Goal: Task Accomplishment & Management: Manage account settings

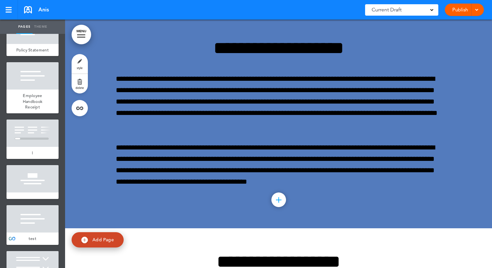
scroll to position [4031, 0]
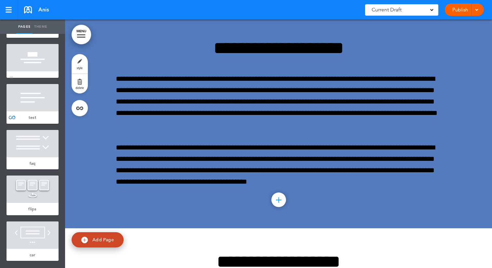
click at [40, 66] on div at bounding box center [33, 57] width 52 height 27
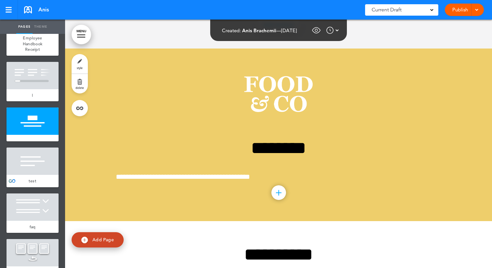
scroll to position [3959, 0]
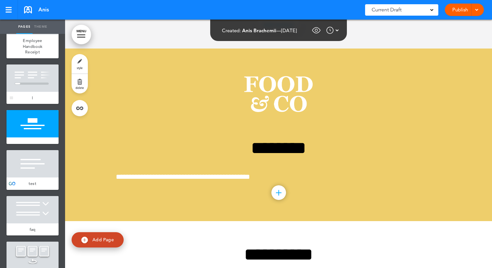
click at [35, 90] on div at bounding box center [33, 77] width 52 height 27
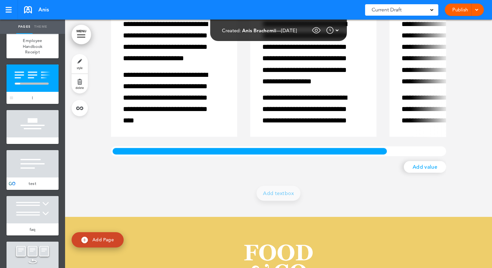
scroll to position [18092, 0]
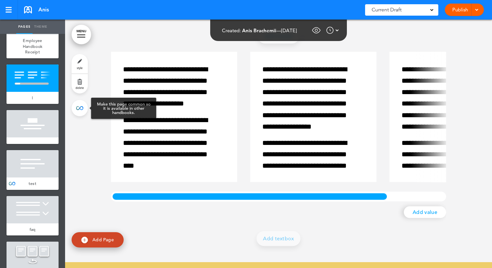
click at [82, 108] on link at bounding box center [80, 108] width 16 height 16
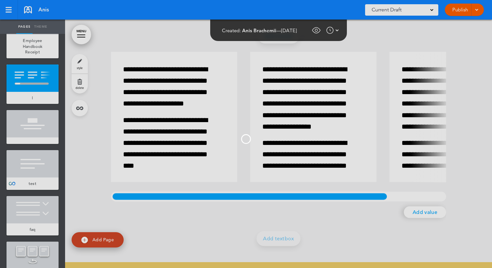
type input "*"
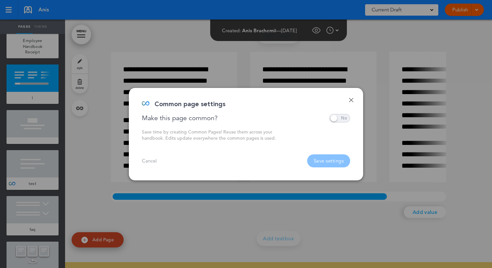
click at [339, 119] on span at bounding box center [340, 118] width 21 height 8
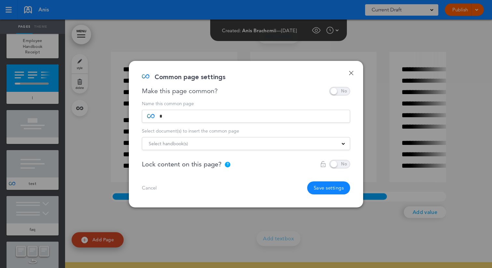
click at [261, 143] on div "Select handbook(s)" at bounding box center [246, 143] width 208 height 7
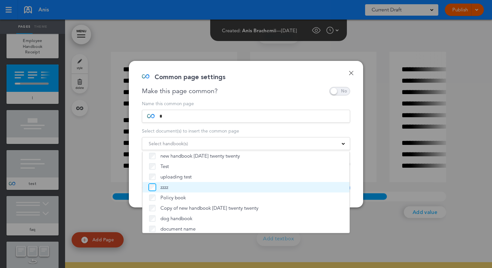
scroll to position [149, 0]
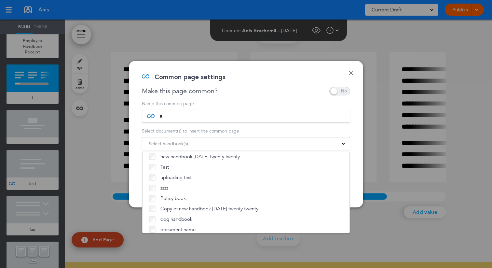
click at [177, 133] on div "Select document(s) to insert the common page" at bounding box center [246, 131] width 208 height 5
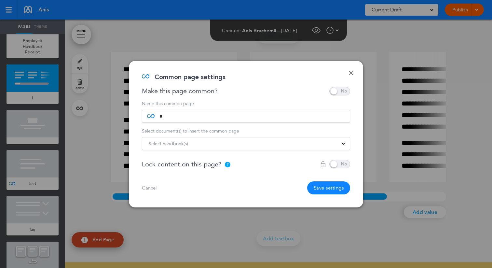
click at [353, 71] on link "Done" at bounding box center [351, 73] width 5 height 5
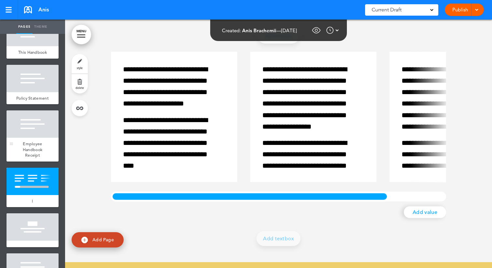
scroll to position [3853, 0]
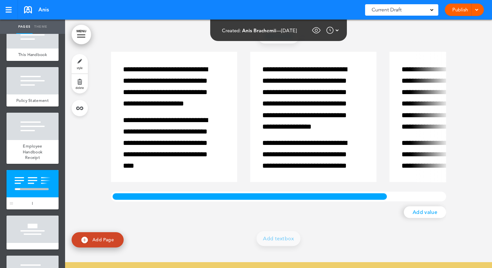
click at [34, 209] on div "l" at bounding box center [33, 203] width 52 height 12
click at [77, 57] on link "style" at bounding box center [80, 64] width 16 height 20
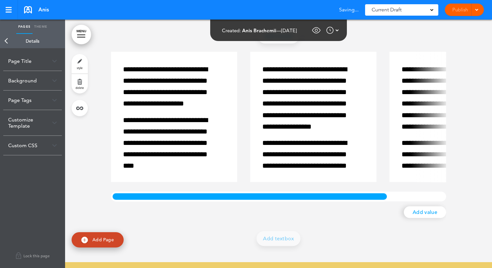
click at [32, 60] on div "Page Title" at bounding box center [32, 60] width 59 height 19
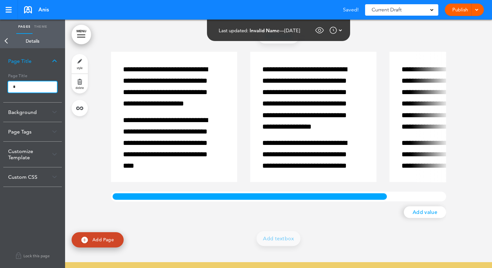
click at [36, 82] on input "*" at bounding box center [32, 86] width 49 height 11
type input "*******"
click button "Open custom CSS" at bounding box center [0, 0] width 0 height 0
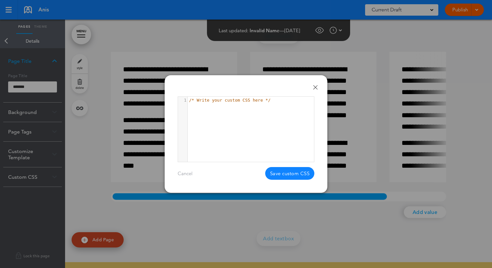
click at [315, 87] on body "Make this page common so it is available in other handbooks. This handbook Prev…" at bounding box center [246, 134] width 492 height 268
click at [316, 85] on link "Done" at bounding box center [315, 87] width 5 height 5
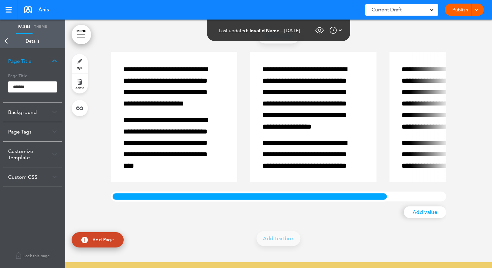
click at [42, 232] on div "**********" at bounding box center [32, 158] width 65 height 220
click at [8, 42] on link "Back" at bounding box center [6, 41] width 13 height 14
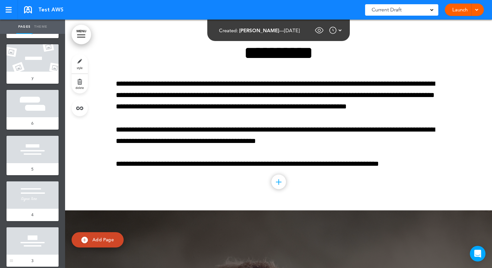
scroll to position [1152, 0]
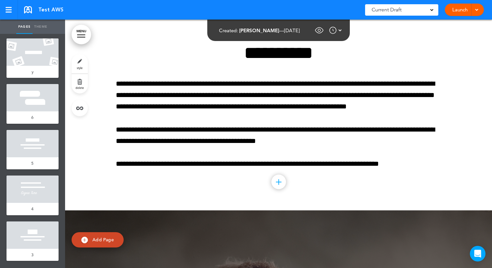
click at [92, 244] on link "Add Page" at bounding box center [98, 239] width 52 height 15
type input "********"
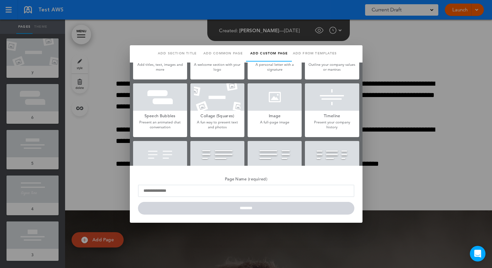
scroll to position [0, 0]
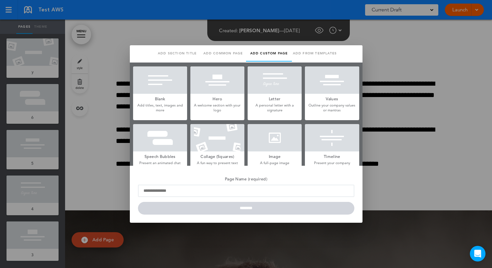
click at [171, 94] on h5 "Blank" at bounding box center [160, 98] width 54 height 9
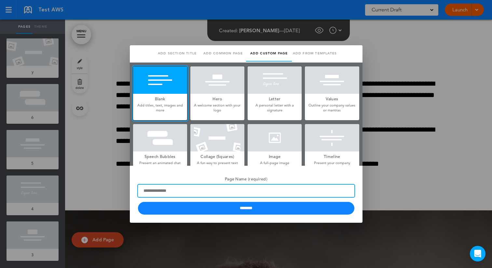
click at [191, 188] on input "Page Name (required)" at bounding box center [246, 191] width 217 height 12
type input "*"
type input "*******"
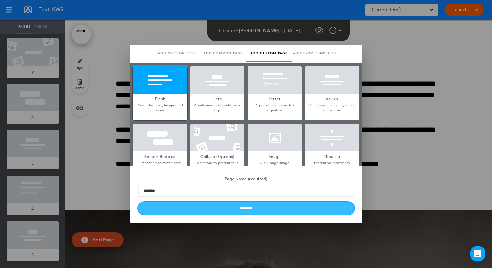
click at [205, 209] on input "********" at bounding box center [246, 208] width 217 height 13
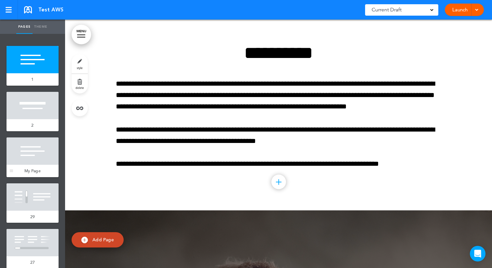
click at [35, 161] on div at bounding box center [33, 150] width 52 height 27
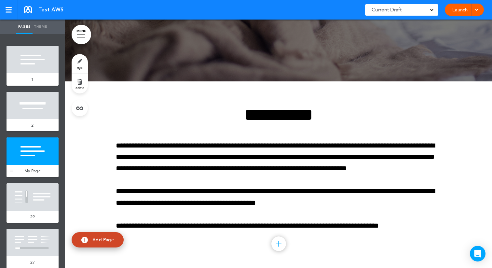
scroll to position [439, 0]
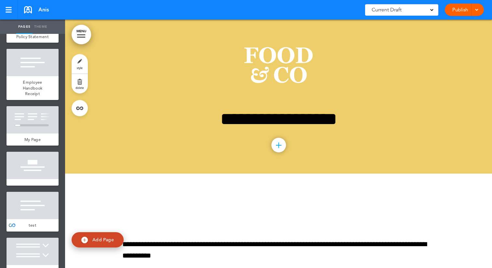
scroll to position [3918, 0]
click at [37, 133] on div at bounding box center [33, 119] width 52 height 27
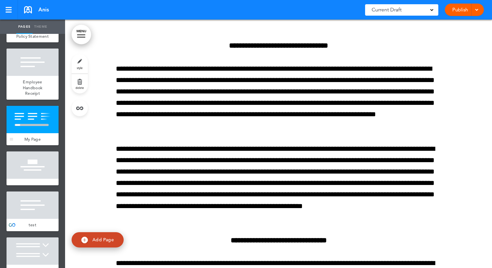
scroll to position [18092, 0]
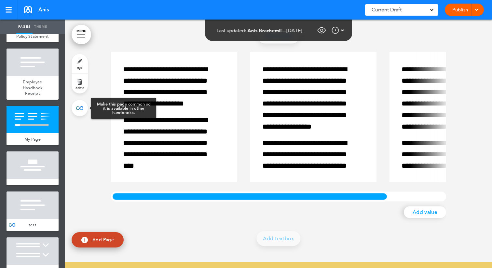
click at [78, 113] on link at bounding box center [80, 108] width 16 height 16
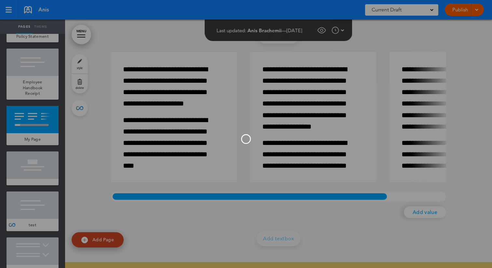
type input "*******"
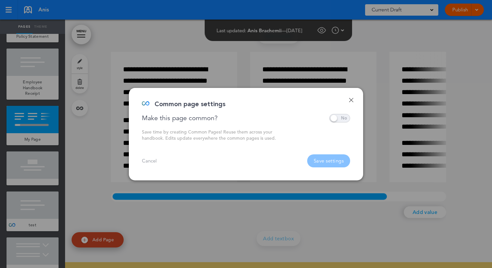
click at [337, 120] on span at bounding box center [340, 118] width 21 height 8
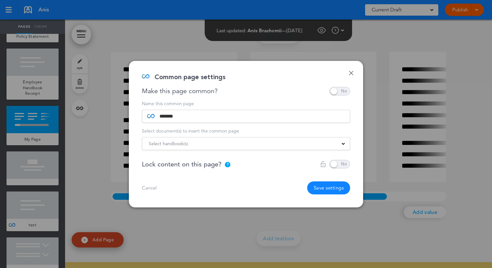
click at [248, 146] on div "Select handbook(s)" at bounding box center [246, 143] width 208 height 7
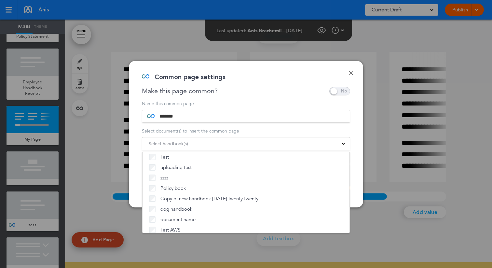
scroll to position [164, 0]
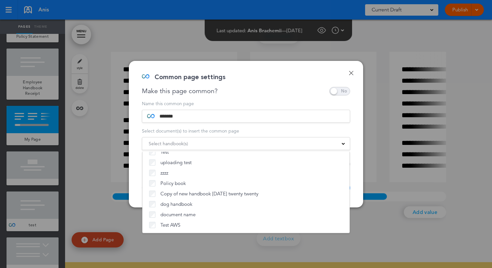
click at [208, 129] on div "Select document(s) to insert the common page" at bounding box center [246, 131] width 208 height 5
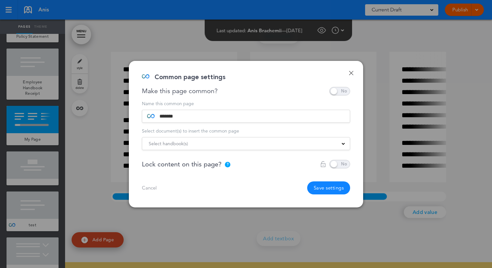
click at [208, 145] on div "Select handbook(s)" at bounding box center [246, 143] width 208 height 7
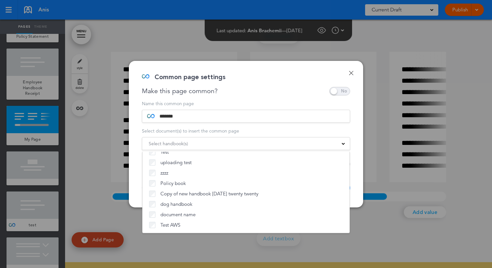
click at [231, 129] on div "Select document(s) to insert the common page" at bounding box center [246, 131] width 208 height 5
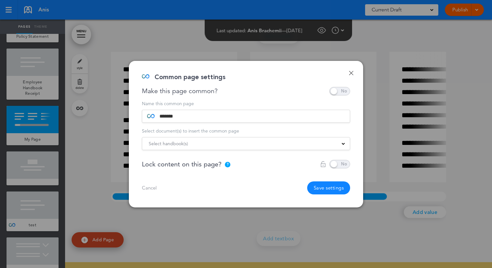
click at [323, 190] on button "Save settings" at bounding box center [328, 187] width 43 height 13
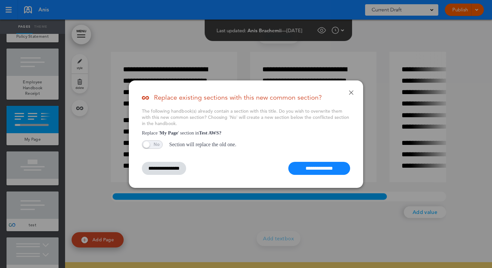
click at [321, 169] on input "**********" at bounding box center [320, 168] width 62 height 13
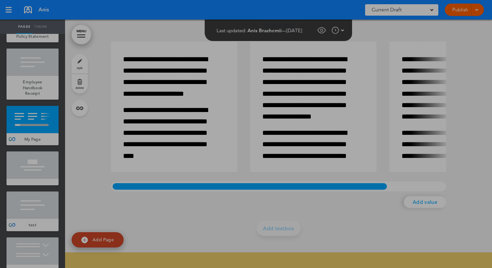
scroll to position [18082, 0]
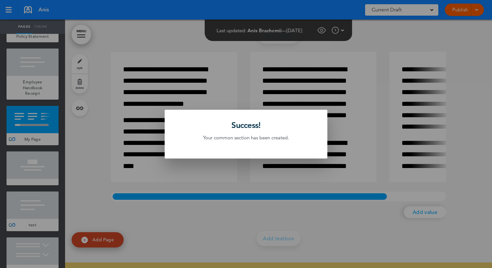
click at [348, 92] on div at bounding box center [246, 134] width 492 height 268
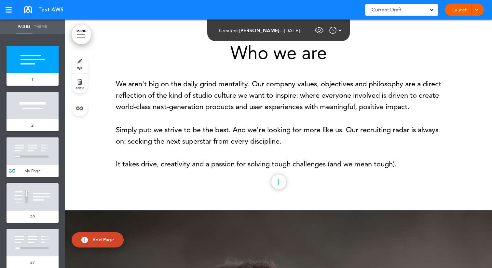
click at [40, 163] on div at bounding box center [33, 150] width 52 height 27
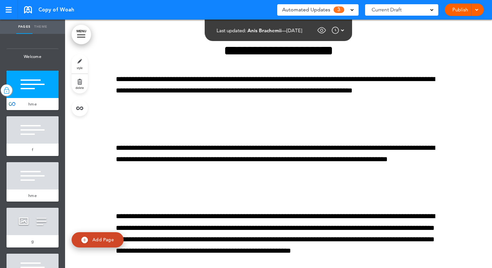
click at [480, 11] on div "Publish Publish Request Approval Preview Draft" at bounding box center [464, 10] width 39 height 12
click at [476, 7] on span at bounding box center [477, 9] width 4 height 4
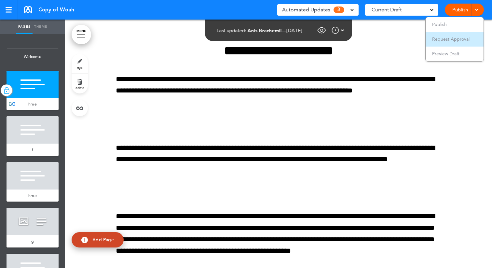
click at [451, 39] on span "Request Approval" at bounding box center [451, 39] width 37 height 6
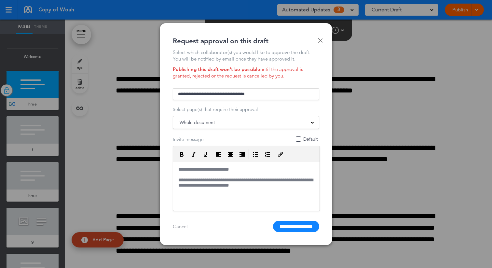
click at [272, 94] on input "text" at bounding box center [246, 94] width 147 height 12
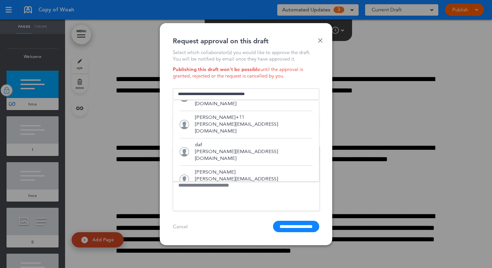
scroll to position [76, 0]
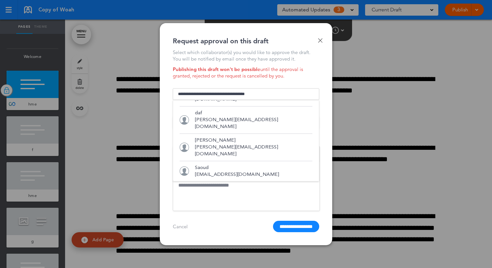
click at [221, 171] on p "[EMAIL_ADDRESS][DOMAIN_NAME]" at bounding box center [237, 174] width 84 height 7
type input "**********"
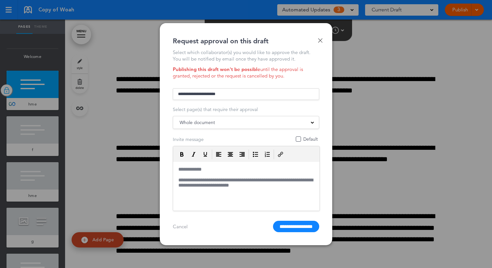
click at [236, 123] on div "Whole document" at bounding box center [246, 122] width 146 height 7
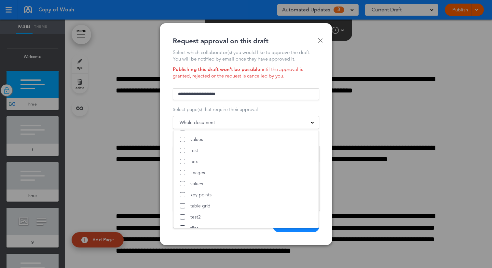
scroll to position [0, 0]
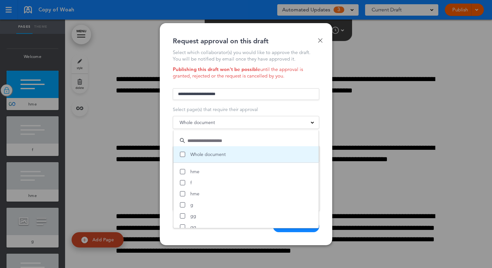
click at [183, 156] on span at bounding box center [182, 154] width 5 height 5
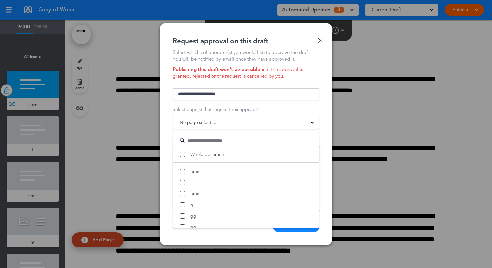
click at [214, 139] on input "text" at bounding box center [249, 140] width 129 height 8
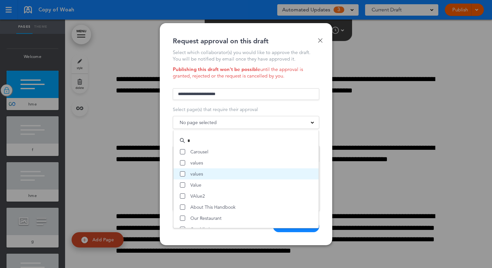
type input "*"
click at [183, 174] on span at bounding box center [182, 173] width 5 height 5
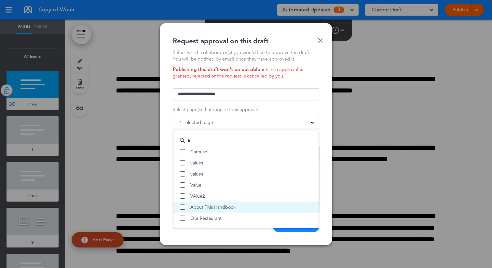
click at [181, 209] on span at bounding box center [182, 207] width 5 height 5
click at [239, 106] on form "**********" at bounding box center [246, 160] width 147 height 146
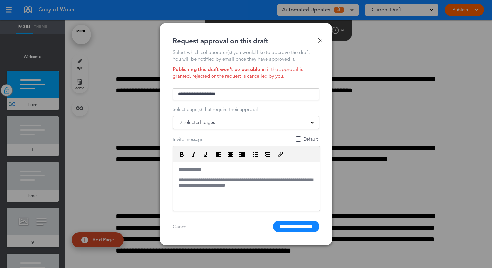
click at [261, 185] on p "**********" at bounding box center [246, 183] width 141 height 12
click at [231, 185] on p "**********" at bounding box center [246, 183] width 141 height 12
click at [299, 139] on span "Default" at bounding box center [298, 138] width 5 height 5
click at [269, 186] on p "**********" at bounding box center [246, 183] width 141 height 12
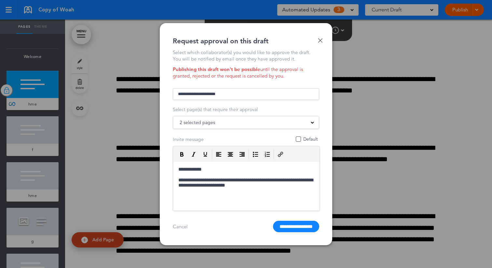
click at [259, 187] on p "**********" at bounding box center [246, 183] width 141 height 12
click at [199, 170] on p "**********" at bounding box center [246, 169] width 141 height 6
click at [238, 219] on form "**********" at bounding box center [246, 160] width 147 height 146
click at [283, 229] on input "**********" at bounding box center [296, 226] width 46 height 11
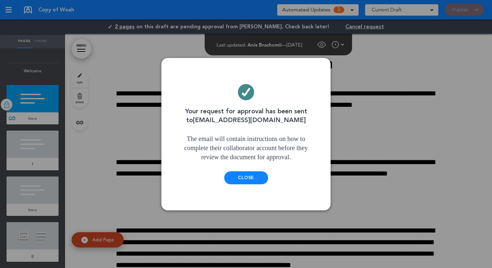
click at [238, 177] on div "Close" at bounding box center [246, 177] width 44 height 13
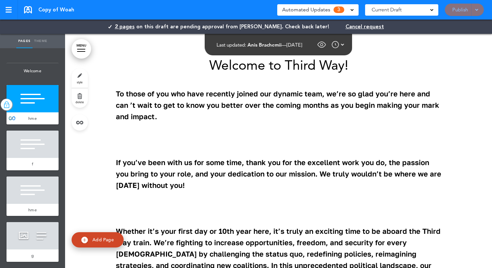
click at [7, 105] on img at bounding box center [6, 104] width 7 height 8
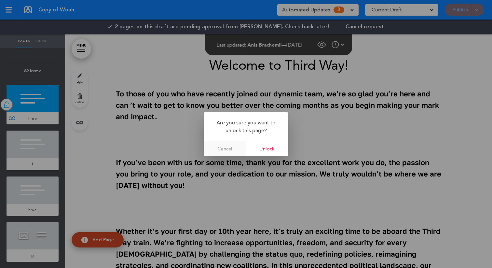
click at [228, 151] on link "Cancel" at bounding box center [225, 148] width 42 height 15
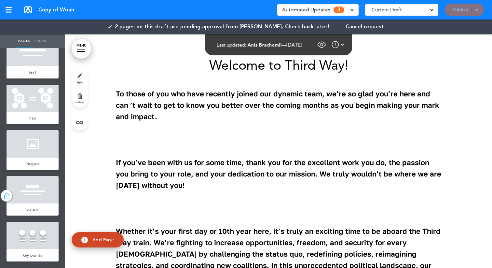
scroll to position [688, 0]
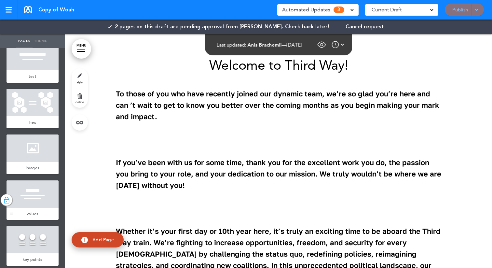
click at [8, 199] on img at bounding box center [6, 200] width 7 height 8
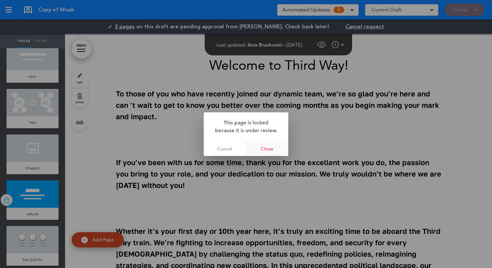
click at [261, 149] on link "Close" at bounding box center [267, 148] width 42 height 15
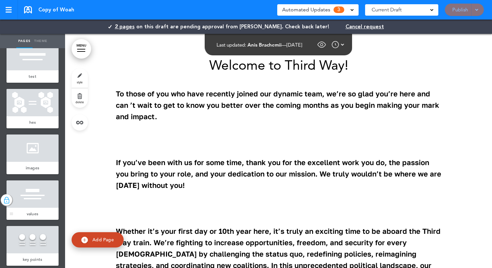
click at [47, 203] on div at bounding box center [33, 193] width 52 height 27
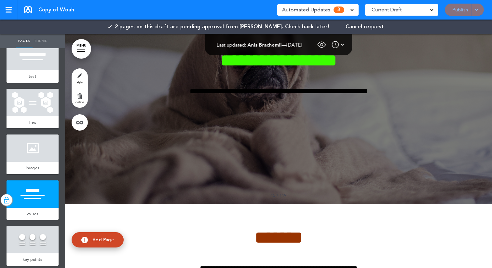
scroll to position [7313, 0]
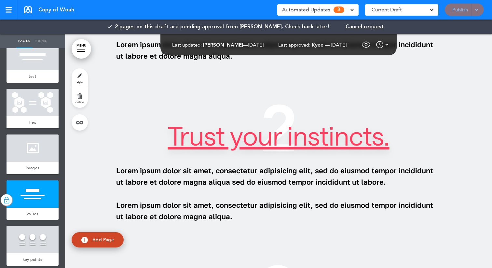
scroll to position [7460, 0]
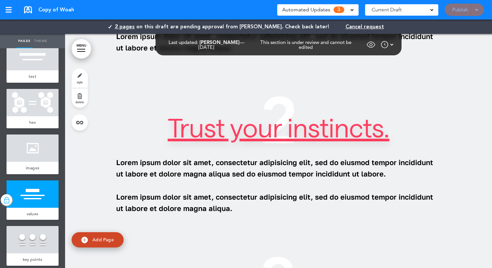
click at [135, 25] on span "2 pages" at bounding box center [125, 26] width 20 height 7
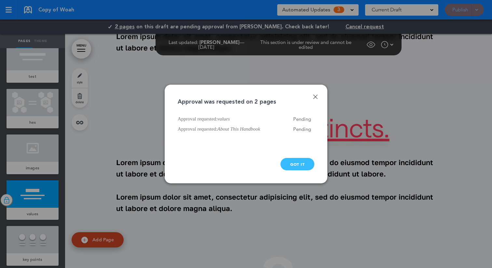
click at [300, 163] on div "Got it" at bounding box center [298, 164] width 34 height 12
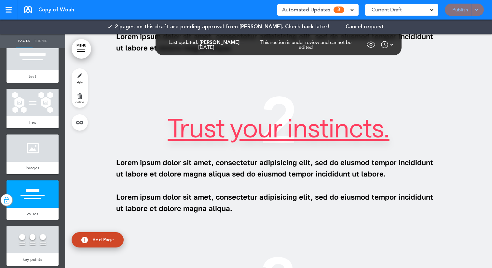
click at [392, 47] on img at bounding box center [392, 45] width 3 height 8
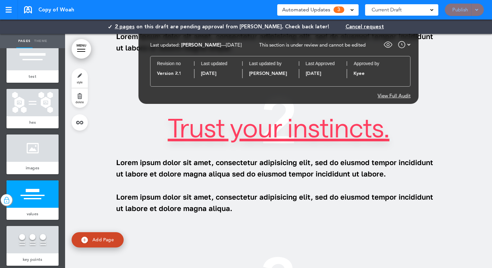
click at [406, 46] on div at bounding box center [404, 45] width 13 height 8
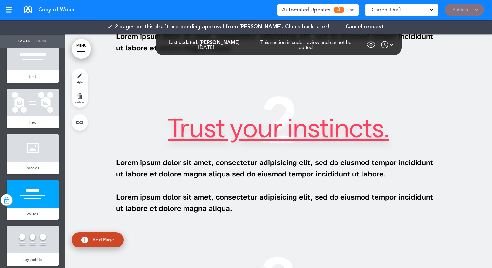
click at [389, 44] on div at bounding box center [387, 45] width 13 height 8
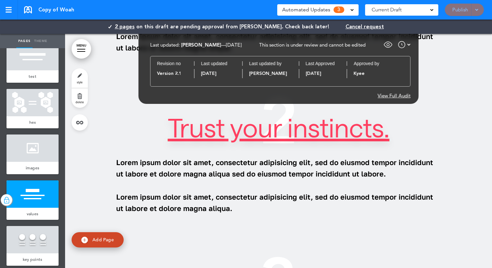
click at [390, 94] on div "View Full Audit" at bounding box center [394, 95] width 33 height 5
click at [391, 96] on div "View Full Audit" at bounding box center [394, 95] width 33 height 5
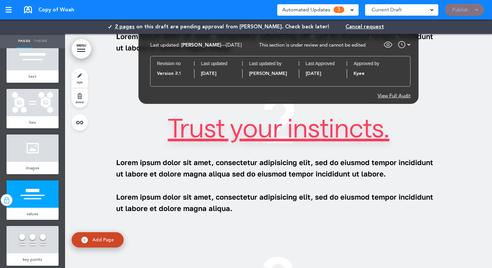
click at [391, 96] on body "Loading full audit Make this page common so it is available in other handbooks.…" at bounding box center [246, 134] width 492 height 268
click at [391, 96] on div "View Full Audit" at bounding box center [394, 95] width 33 height 5
click at [391, 96] on body "Loading full audit Make this page common so it is available in other handbooks.…" at bounding box center [246, 134] width 492 height 268
click at [356, 29] on span "Cancel request" at bounding box center [365, 26] width 38 height 5
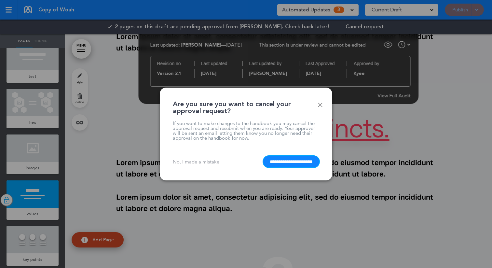
click at [291, 161] on input "**********" at bounding box center [291, 161] width 56 height 11
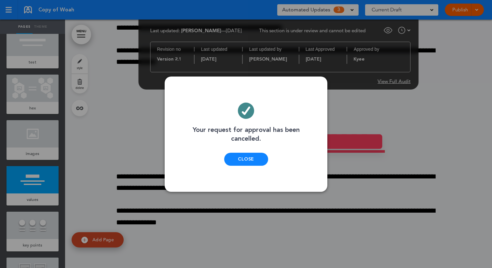
scroll to position [7489, 0]
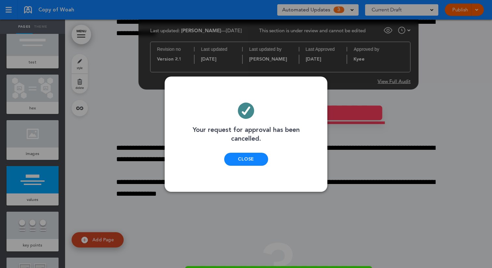
click at [255, 165] on div "Close" at bounding box center [246, 159] width 44 height 13
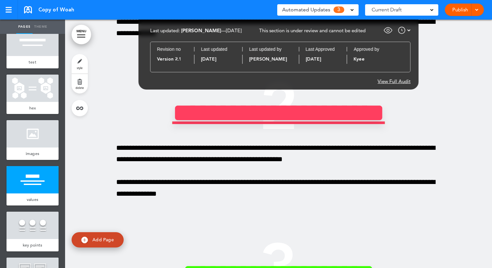
click at [404, 30] on img at bounding box center [402, 30] width 8 height 8
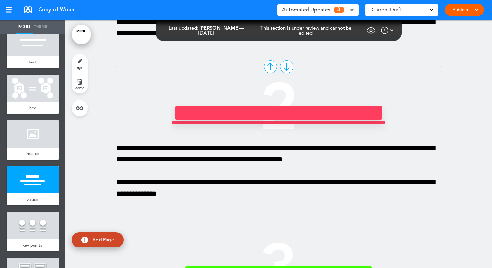
click at [326, 39] on p "**********" at bounding box center [278, 27] width 325 height 23
click at [467, 84] on div "**********" at bounding box center [278, 132] width 427 height 621
click at [477, 12] on div at bounding box center [476, 10] width 7 height 12
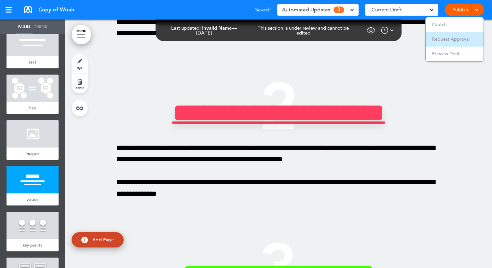
click at [458, 43] on li "Request Approval" at bounding box center [455, 39] width 58 height 15
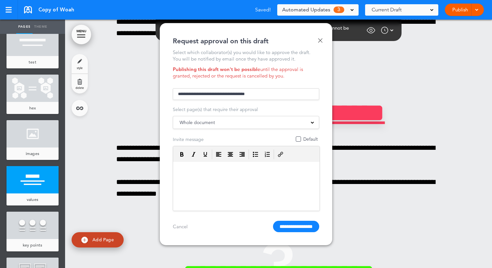
scroll to position [0, 0]
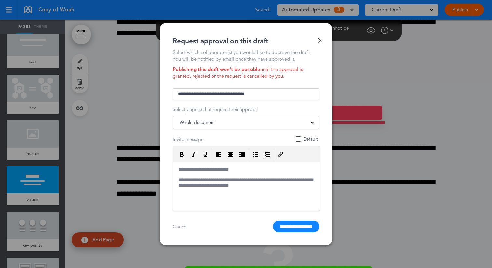
click at [252, 94] on input "text" at bounding box center [246, 94] width 147 height 12
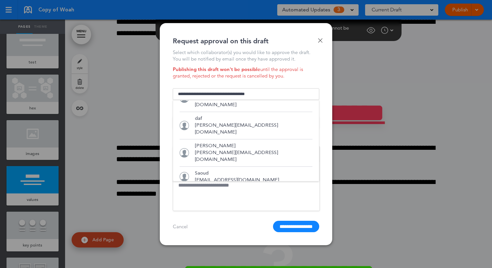
scroll to position [76, 0]
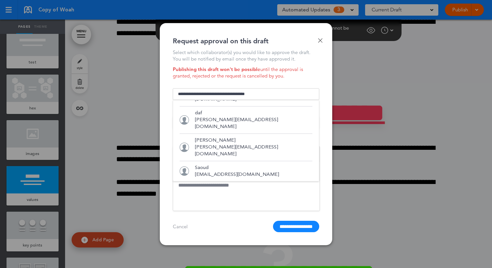
click at [221, 192] on p "judith+1111@airmason.com" at bounding box center [254, 199] width 118 height 14
type input "**********"
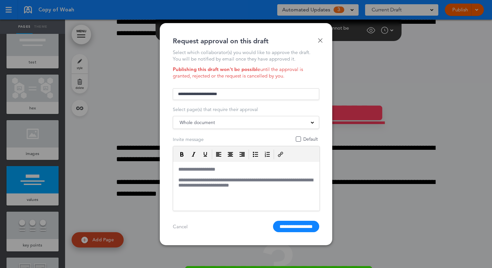
click at [225, 124] on div "Whole document" at bounding box center [246, 122] width 146 height 7
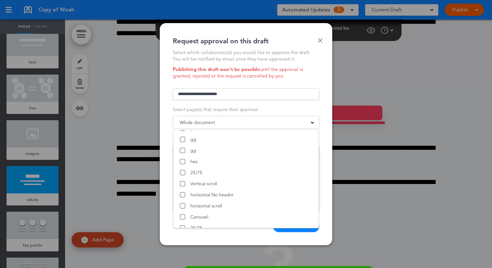
scroll to position [0, 0]
click at [225, 105] on form "**********" at bounding box center [246, 160] width 147 height 146
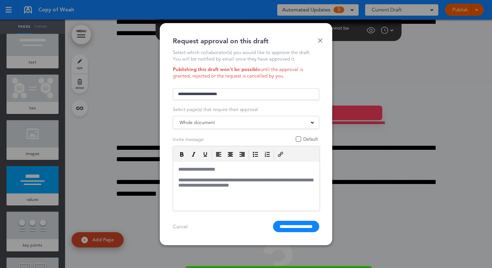
click at [124, 86] on div at bounding box center [246, 134] width 492 height 268
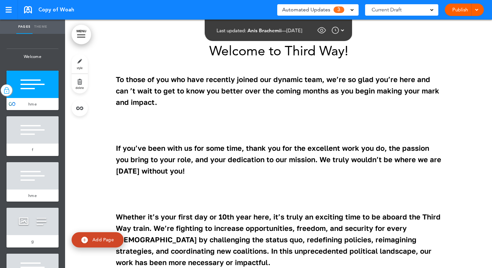
click at [479, 8] on span at bounding box center [477, 9] width 4 height 4
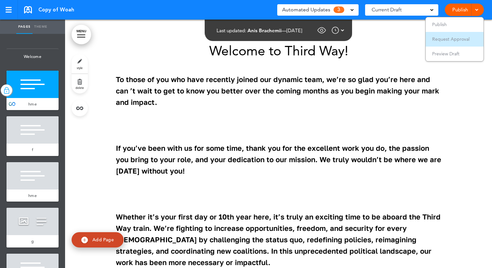
click at [451, 37] on span "Request Approval" at bounding box center [451, 39] width 37 height 6
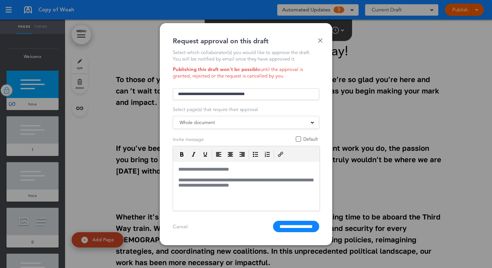
click at [262, 121] on div "Whole document" at bounding box center [246, 122] width 146 height 7
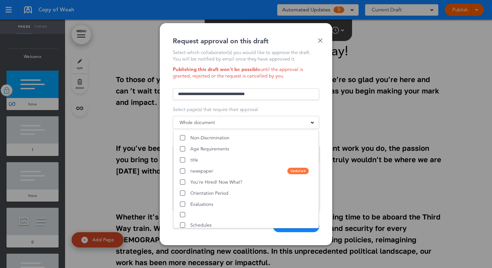
scroll to position [565, 0]
click at [320, 42] on link "Done" at bounding box center [320, 40] width 5 height 5
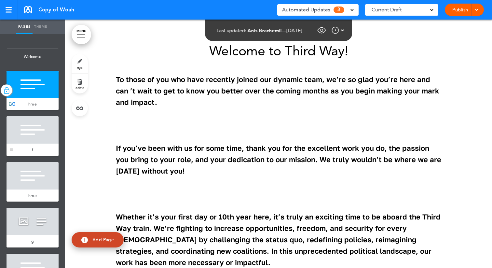
click at [41, 141] on div at bounding box center [33, 129] width 52 height 27
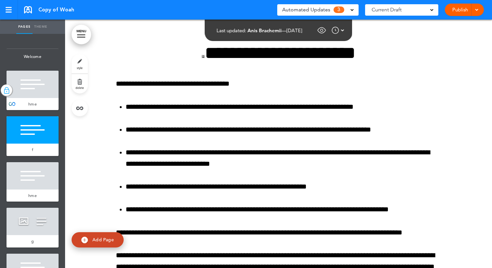
scroll to position [350, 0]
click at [82, 61] on link "style" at bounding box center [80, 64] width 16 height 20
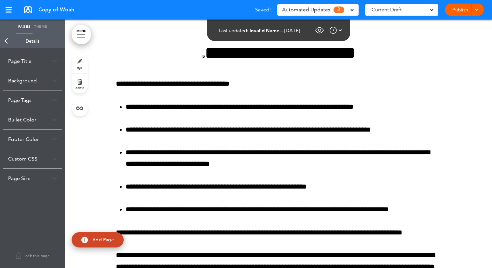
click at [40, 63] on div "Page Title" at bounding box center [32, 60] width 59 height 19
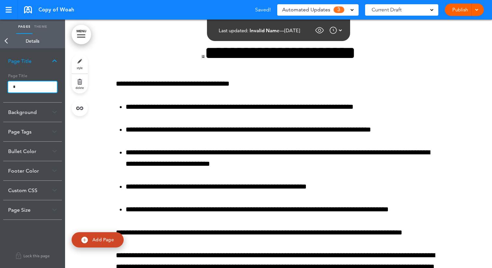
click at [31, 86] on input "*" at bounding box center [32, 86] width 49 height 11
type input "*"
type input "**********"
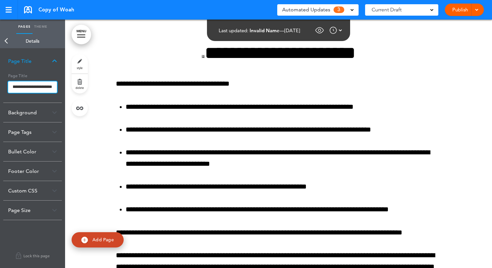
click button "Open custom CSS" at bounding box center [0, 0] width 0 height 0
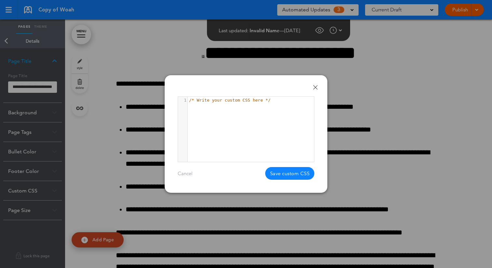
click at [316, 87] on body "Checking url availability This handbook Preview Settings Signatures Collaborato…" at bounding box center [246, 134] width 492 height 268
click at [318, 87] on link "Done" at bounding box center [315, 87] width 5 height 5
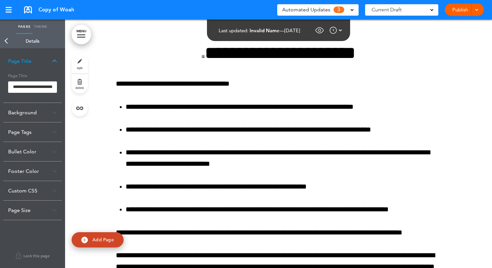
click at [474, 9] on div at bounding box center [476, 10] width 7 height 12
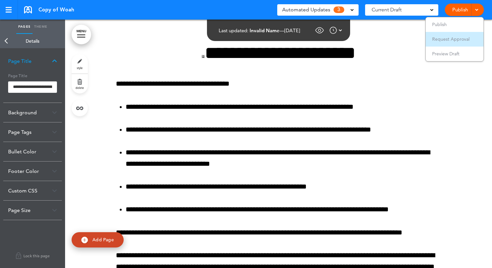
click at [452, 36] on li "Request Approval" at bounding box center [455, 39] width 58 height 15
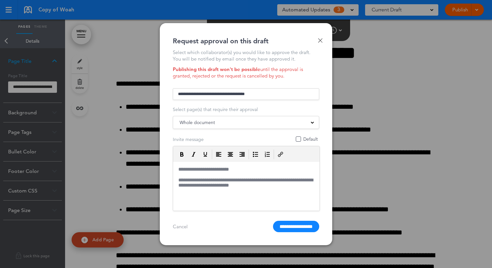
click at [288, 117] on div "Whole document hme g" at bounding box center [246, 122] width 147 height 13
click at [286, 124] on div "Whole document" at bounding box center [246, 122] width 146 height 7
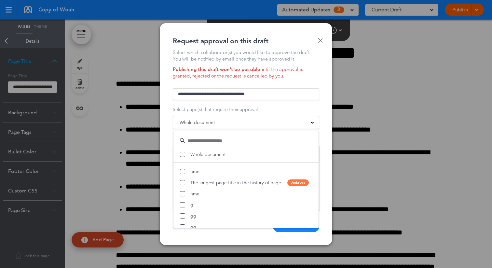
click at [313, 102] on form "Select page(s) that require their approval Whole document g" at bounding box center [246, 160] width 147 height 146
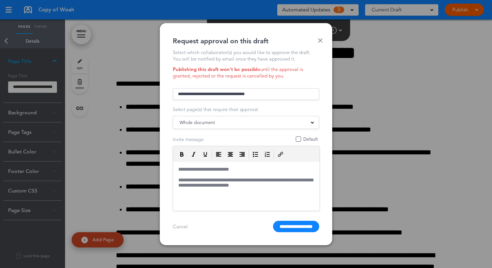
click at [298, 140] on span "Default" at bounding box center [298, 138] width 5 height 5
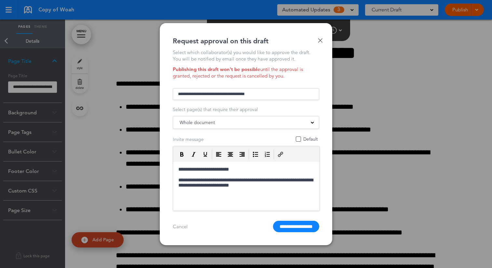
click at [298, 140] on span "Default" at bounding box center [298, 138] width 5 height 5
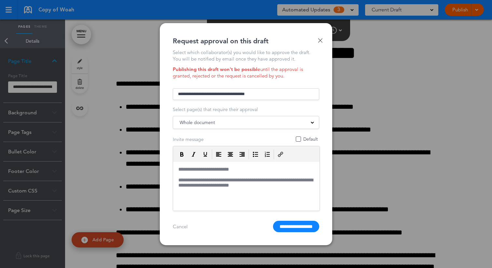
click at [236, 122] on div "Whole document" at bounding box center [246, 122] width 146 height 7
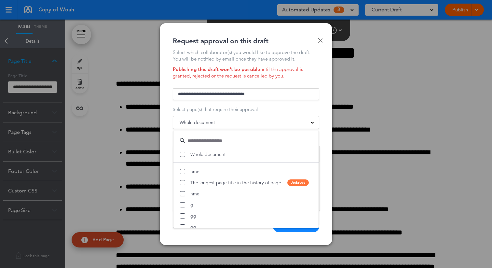
click at [236, 91] on input "text" at bounding box center [246, 94] width 147 height 12
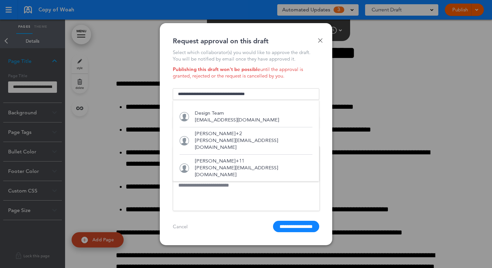
click at [230, 60] on div "Select which collaborator(s) you would like to approve the draft. You will be n…" at bounding box center [246, 55] width 147 height 13
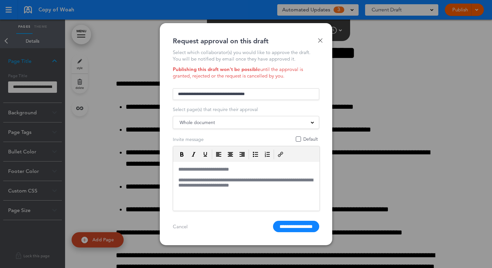
click at [249, 121] on div "Whole document" at bounding box center [246, 122] width 146 height 7
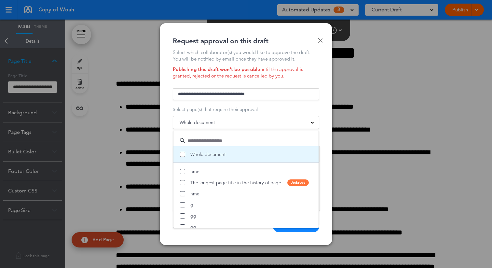
click at [183, 152] on label "Whole document" at bounding box center [247, 154] width 135 height 7
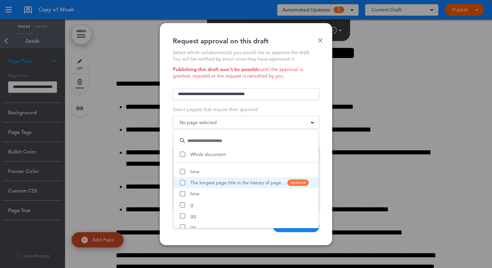
click at [181, 182] on span at bounding box center [182, 182] width 5 height 5
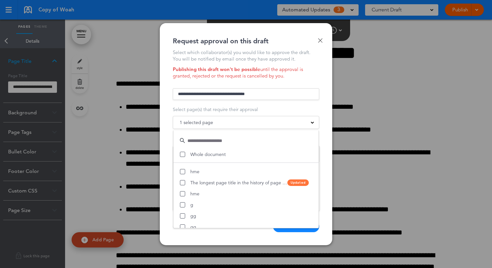
click at [242, 237] on div "Done Request approval on this draft Select which collaborator(s) you would like…" at bounding box center [246, 134] width 173 height 222
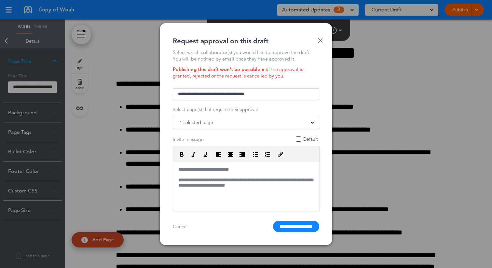
click at [258, 97] on input "text" at bounding box center [246, 94] width 147 height 12
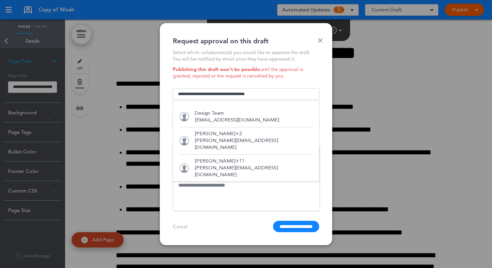
click at [213, 119] on p "design@serindlabs.com" at bounding box center [237, 120] width 84 height 7
type input "**********"
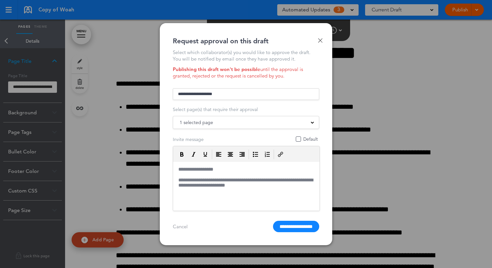
click at [229, 98] on input "**********" at bounding box center [246, 94] width 147 height 12
click at [261, 74] on div "Publishing this draft won't be possible until the approval is granted, rejected…" at bounding box center [246, 72] width 147 height 13
click at [291, 226] on input "**********" at bounding box center [296, 226] width 46 height 11
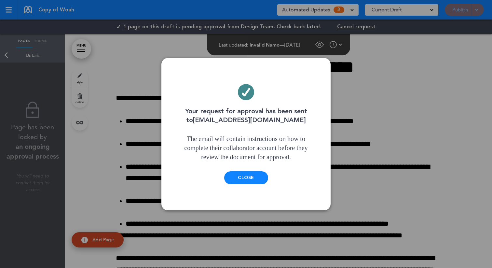
click at [249, 175] on div "Close" at bounding box center [246, 177] width 44 height 13
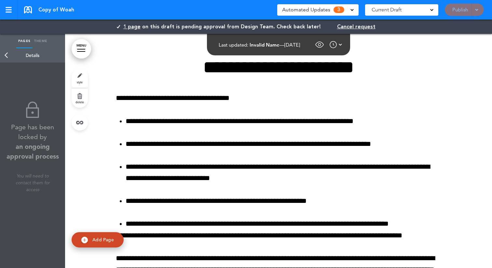
click at [150, 129] on ul "**********" at bounding box center [279, 173] width 326 height 114
click at [157, 112] on div "**********" at bounding box center [279, 201] width 326 height 286
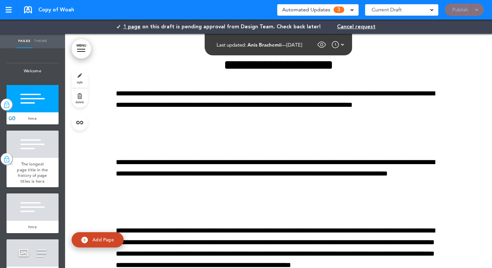
click at [24, 169] on span "The longest page title in the history of page titles is here" at bounding box center [32, 172] width 31 height 23
click at [44, 163] on div "The longest page title in the history of page titles is here" at bounding box center [33, 172] width 52 height 29
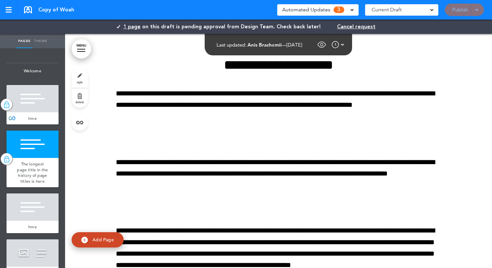
scroll to position [350, 0]
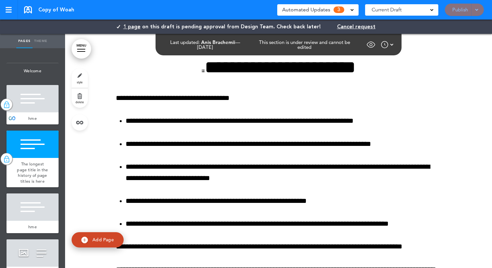
click at [187, 100] on span "**********" at bounding box center [173, 97] width 114 height 7
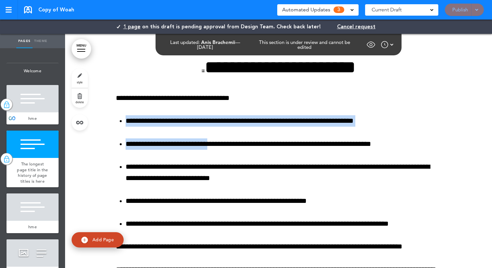
drag, startPoint x: 199, startPoint y: 114, endPoint x: 221, endPoint y: 139, distance: 33.4
click at [221, 139] on div "**********" at bounding box center [279, 189] width 326 height 263
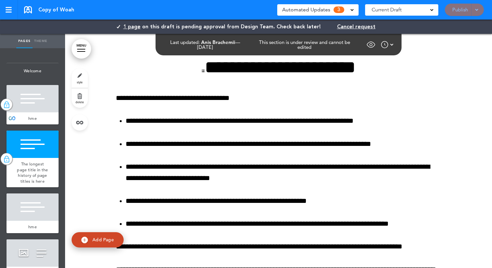
click at [236, 132] on ul "**********" at bounding box center [279, 172] width 326 height 114
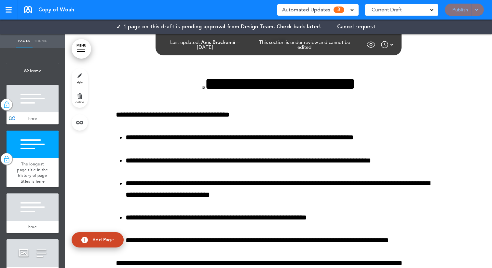
scroll to position [323, 0]
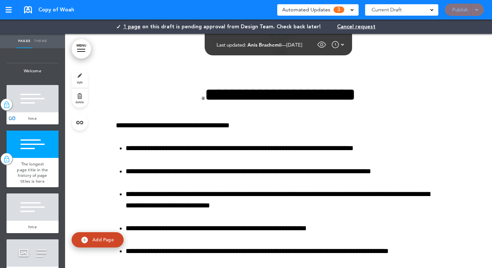
click at [314, 92] on span "**********" at bounding box center [279, 95] width 154 height 18
click at [355, 27] on span "Cancel request" at bounding box center [356, 26] width 38 height 5
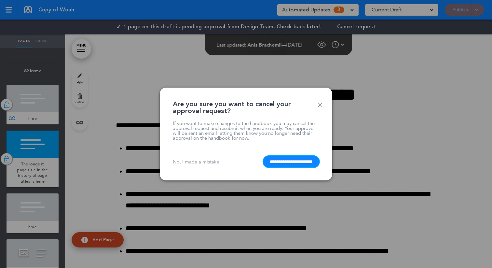
click at [290, 160] on input "**********" at bounding box center [291, 161] width 56 height 11
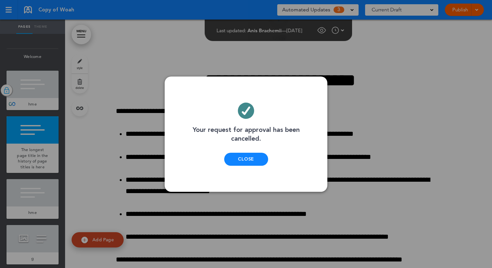
click at [246, 164] on div "Close" at bounding box center [246, 159] width 44 height 13
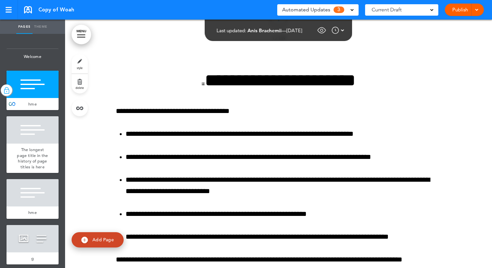
click at [477, 9] on span at bounding box center [477, 9] width 4 height 4
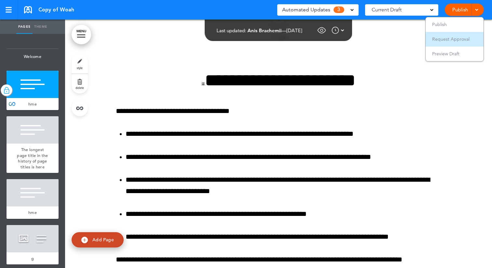
click at [447, 42] on span "Request Approval" at bounding box center [451, 39] width 37 height 6
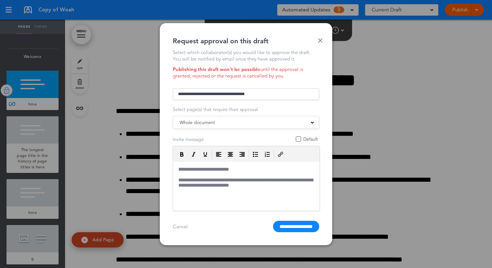
scroll to position [0, 0]
click at [244, 125] on div "Whole document" at bounding box center [246, 122] width 146 height 7
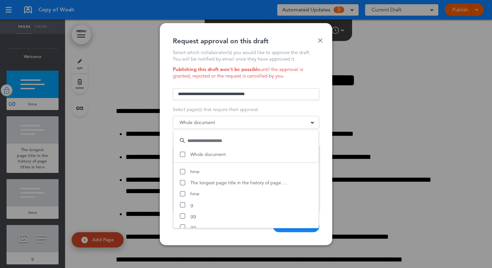
click at [250, 109] on span "Select page(s) that require their approval" at bounding box center [215, 110] width 85 height 6
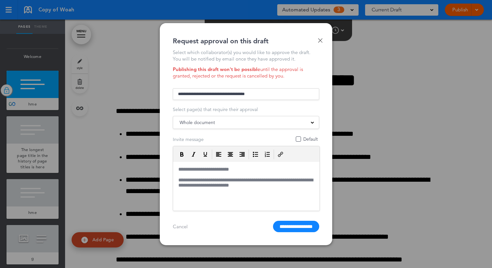
click at [247, 124] on div "Whole document" at bounding box center [246, 122] width 146 height 7
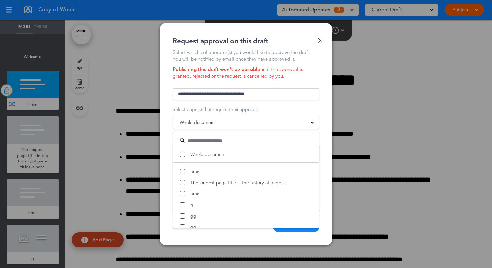
click at [262, 107] on div "Select page(s) that require their approval" at bounding box center [246, 110] width 147 height 6
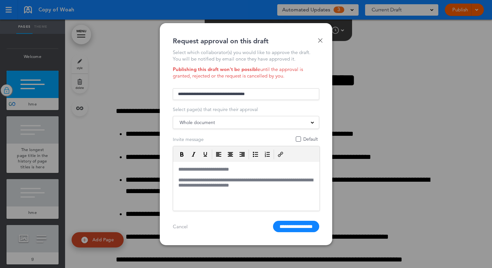
click at [238, 93] on input "text" at bounding box center [246, 94] width 147 height 12
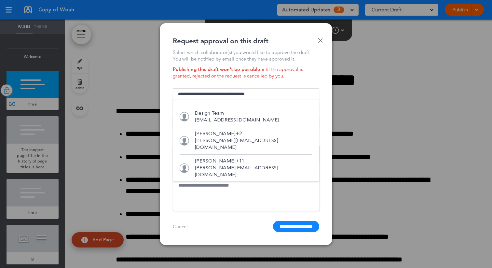
click at [204, 165] on p "judith+11@airmason.com" at bounding box center [254, 172] width 118 height 14
type input "**********"
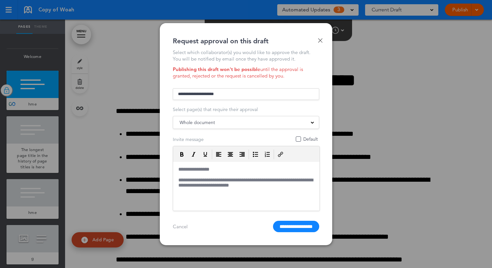
click at [263, 104] on form "**********" at bounding box center [246, 160] width 147 height 146
click at [279, 227] on input "**********" at bounding box center [296, 226] width 46 height 11
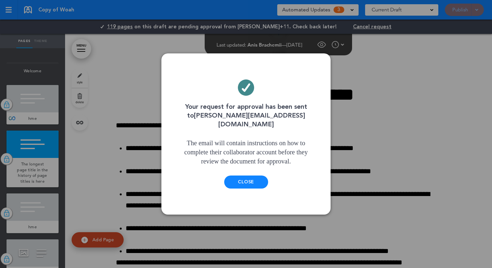
click at [247, 179] on div "Close" at bounding box center [246, 182] width 44 height 13
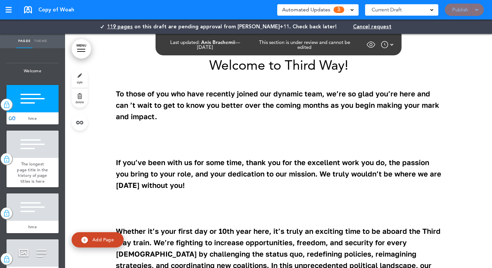
click at [195, 116] on p "To those of you who have recently joined our dynamic team, we’re so glad you’re…" at bounding box center [279, 105] width 326 height 35
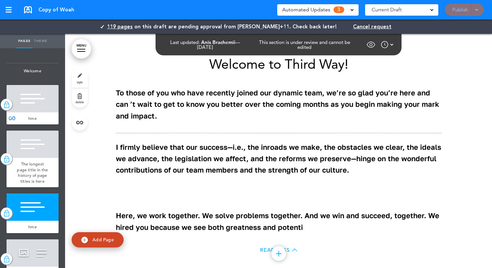
scroll to position [720, 0]
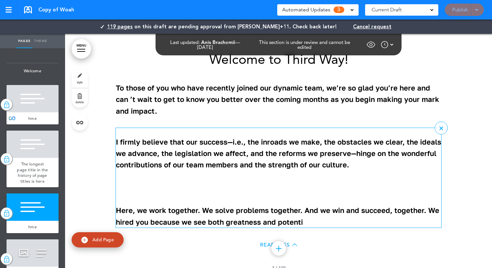
click at [170, 128] on div at bounding box center [279, 132] width 326 height 8
click at [167, 142] on p "I firmly believe that our success—i.e., the inroads we make, the obstacles we c…" at bounding box center [279, 153] width 326 height 35
click at [200, 139] on p "I firmly believe that our success—i.e., the inroads we make, the obstacles we c…" at bounding box center [279, 153] width 326 height 35
click at [211, 82] on p "To those of you who have recently joined our dynamic team, we’re so glad you’re…" at bounding box center [279, 99] width 326 height 35
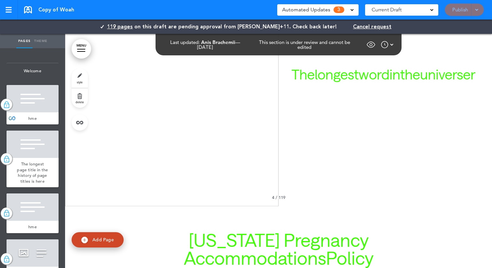
scroll to position [793, 0]
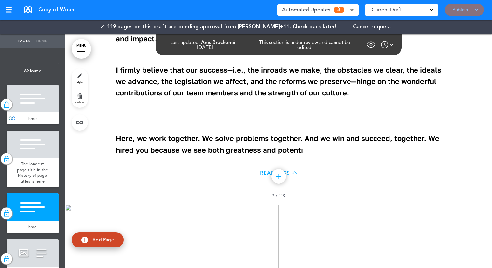
click at [261, 170] on span "Read Less" at bounding box center [275, 172] width 30 height 5
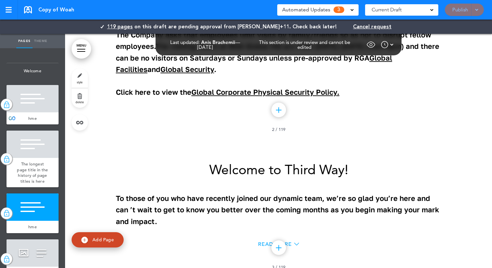
scroll to position [605, 0]
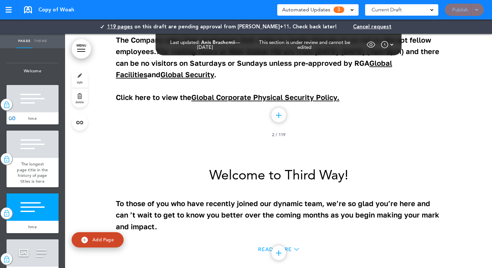
click at [256, 244] on div "Read More" at bounding box center [279, 250] width 326 height 13
click at [259, 247] on span "Read More" at bounding box center [275, 249] width 34 height 5
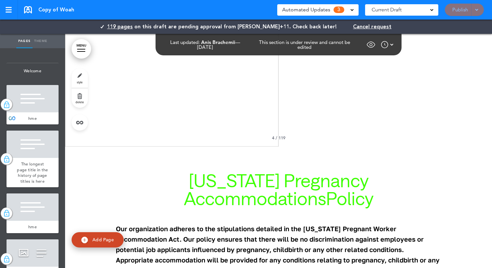
scroll to position [1117, 0]
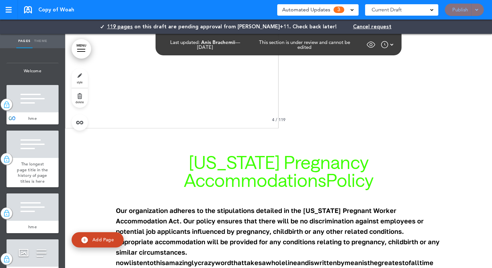
click at [253, 206] on p "Our organization adheres to the stipulations detailed in the New Mexico Pregnan…" at bounding box center [279, 236] width 326 height 63
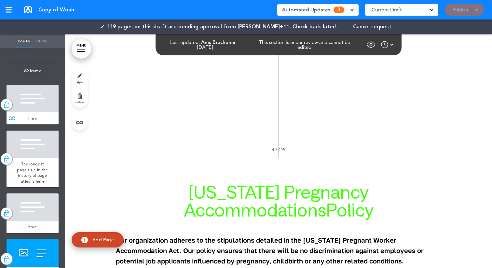
scroll to position [1085, 0]
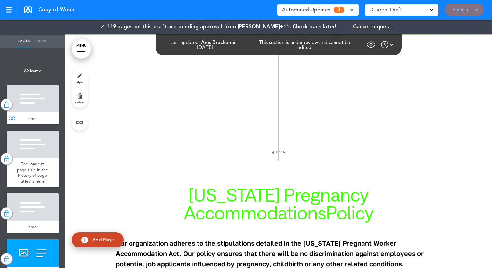
click at [391, 44] on img at bounding box center [392, 45] width 3 height 8
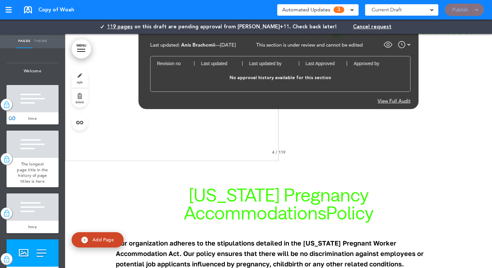
click at [404, 43] on img at bounding box center [402, 45] width 8 height 8
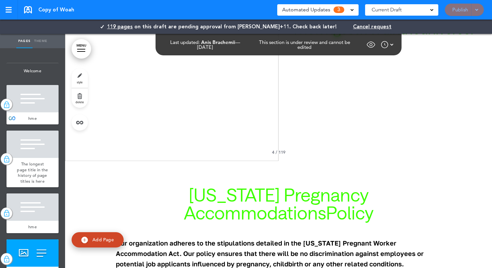
click at [275, 26] on span "on this draft are pending approval from Judith+11. Check back later!" at bounding box center [236, 26] width 203 height 7
click at [353, 25] on span "Cancel request" at bounding box center [372, 26] width 38 height 5
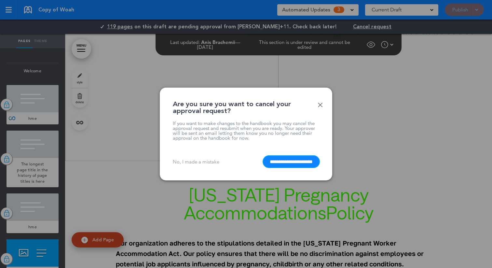
click at [276, 162] on input "**********" at bounding box center [291, 161] width 56 height 11
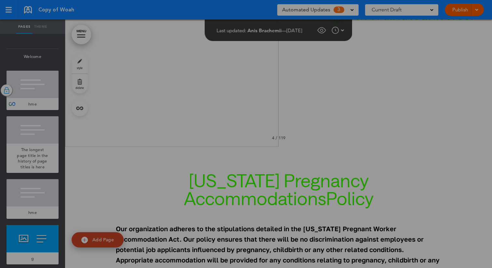
click at [249, 160] on div at bounding box center [246, 134] width 492 height 268
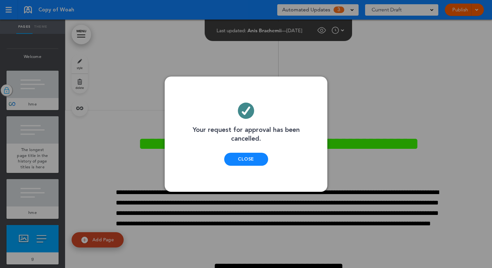
click at [248, 157] on div "Close" at bounding box center [246, 159] width 44 height 13
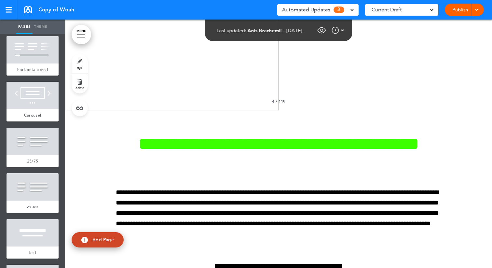
scroll to position [518, 0]
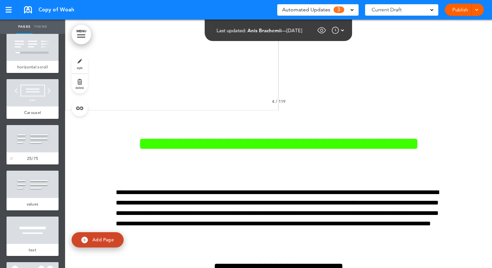
click at [41, 144] on div at bounding box center [33, 138] width 52 height 27
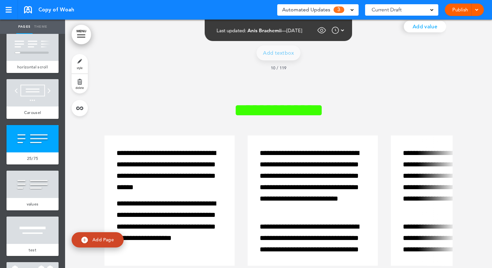
scroll to position [5886, 0]
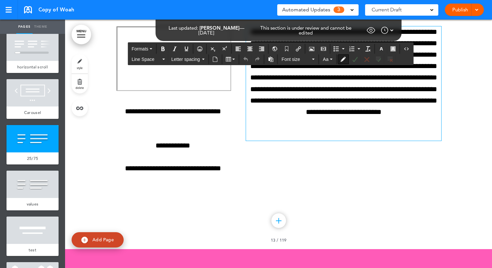
click at [265, 111] on p "**********" at bounding box center [343, 83] width 195 height 115
click at [470, 91] on div at bounding box center [278, 109] width 427 height 282
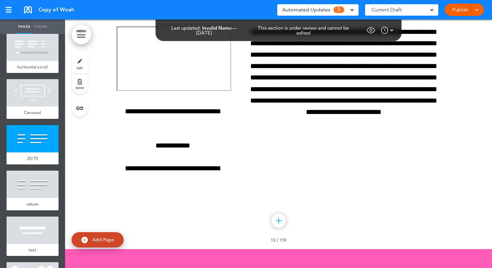
click at [479, 10] on span at bounding box center [477, 9] width 4 height 4
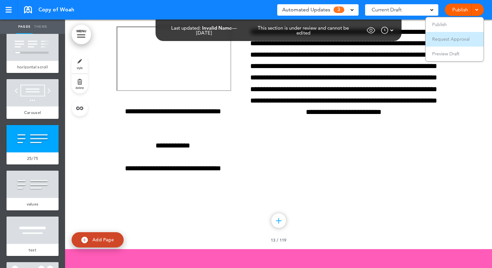
click at [459, 39] on span "Request Approval" at bounding box center [451, 39] width 37 height 6
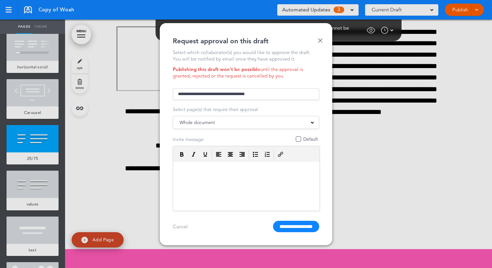
scroll to position [0, 0]
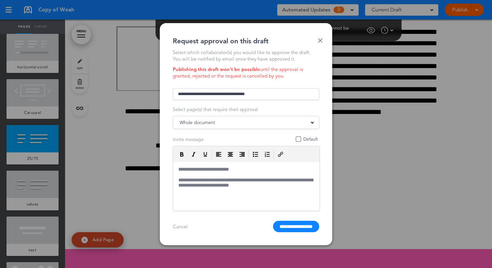
click at [237, 124] on div "Whole document" at bounding box center [246, 122] width 146 height 7
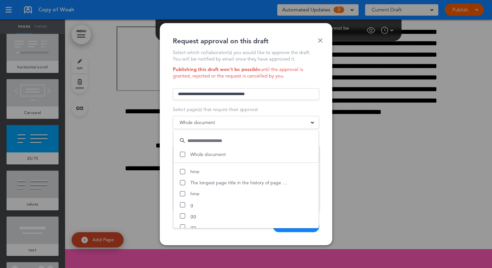
click at [320, 38] on link "Done" at bounding box center [320, 40] width 5 height 5
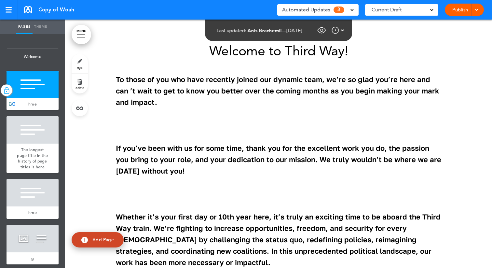
click at [475, 9] on div at bounding box center [476, 10] width 7 height 12
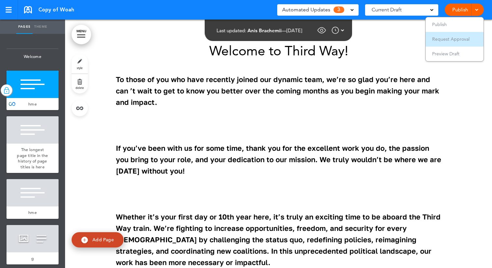
click at [451, 39] on span "Request Approval" at bounding box center [451, 39] width 37 height 6
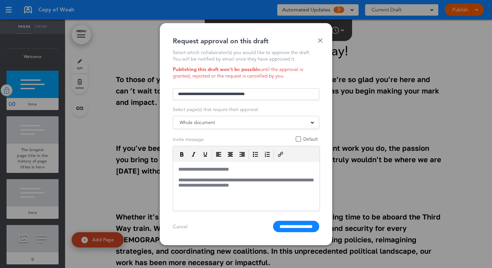
click at [241, 128] on div "Whole document Whole document hme The longest page title in the history of page…" at bounding box center [246, 122] width 147 height 13
click at [248, 121] on div "Whole document" at bounding box center [246, 122] width 146 height 7
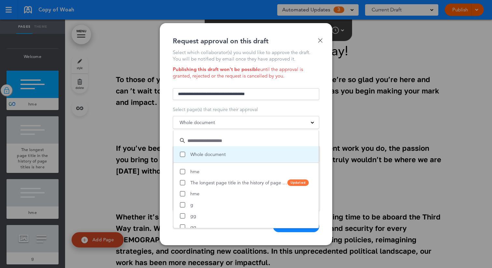
click at [184, 149] on li "Whole document" at bounding box center [246, 154] width 145 height 17
click at [182, 154] on span at bounding box center [182, 154] width 5 height 5
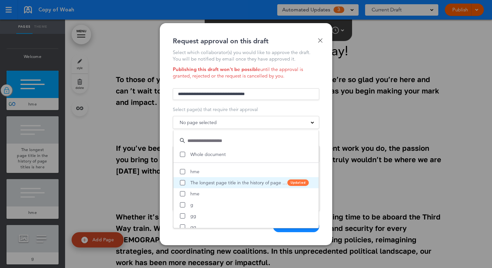
click at [182, 182] on span at bounding box center [182, 182] width 5 height 5
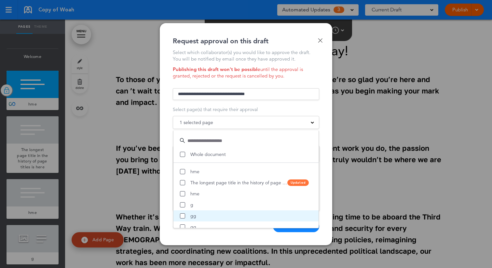
click at [182, 212] on li "gg" at bounding box center [246, 215] width 145 height 11
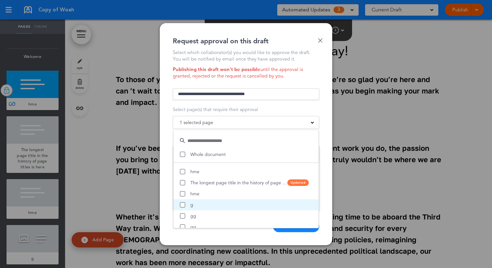
click at [182, 203] on span at bounding box center [182, 204] width 5 height 5
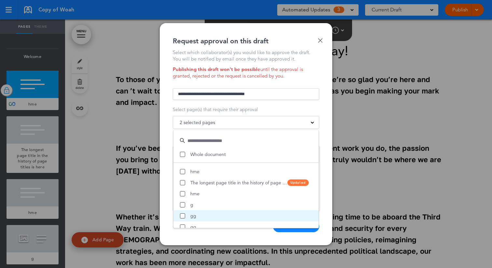
click at [182, 217] on span at bounding box center [182, 215] width 5 height 5
click at [242, 109] on span "Select page(s) that require their approval" at bounding box center [215, 110] width 85 height 6
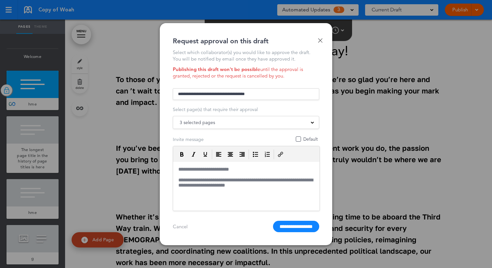
click at [240, 98] on input "text" at bounding box center [246, 94] width 147 height 12
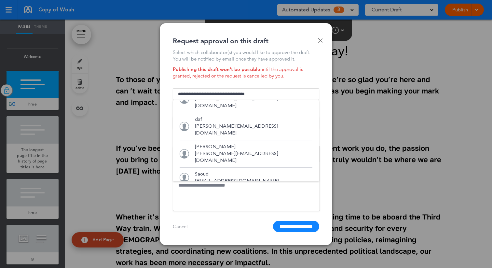
scroll to position [76, 0]
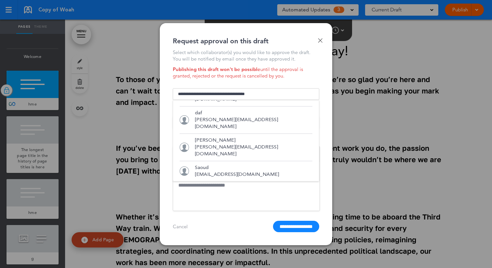
click at [226, 171] on p "saoud+test@airmason.com" at bounding box center [237, 174] width 84 height 7
type input "**********"
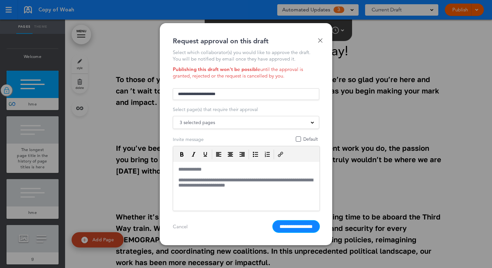
click at [288, 228] on input "**********" at bounding box center [296, 226] width 46 height 11
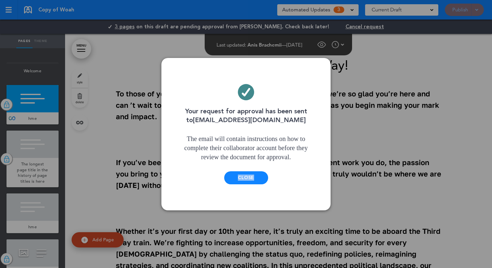
click at [247, 175] on div "Close" at bounding box center [246, 177] width 44 height 13
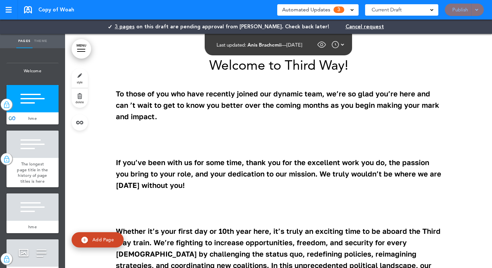
click at [346, 27] on span "Cancel request" at bounding box center [365, 26] width 38 height 5
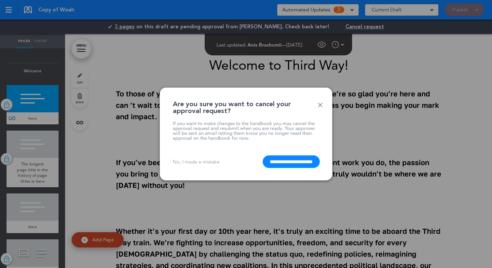
click at [300, 163] on input "**********" at bounding box center [291, 161] width 56 height 11
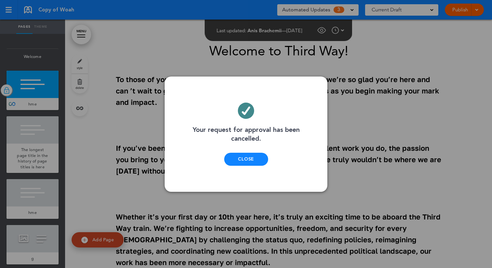
click at [246, 157] on div "Close" at bounding box center [246, 159] width 44 height 13
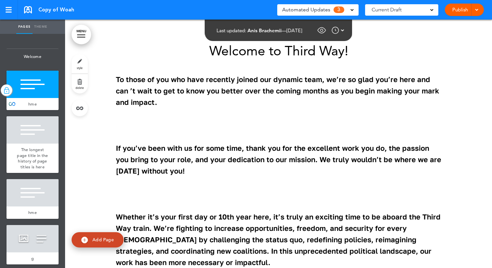
click at [478, 11] on span at bounding box center [477, 9] width 4 height 4
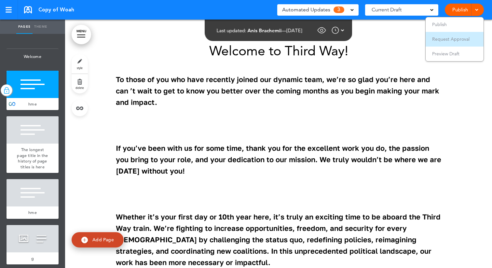
click at [456, 36] on li "Request Approval" at bounding box center [455, 39] width 58 height 15
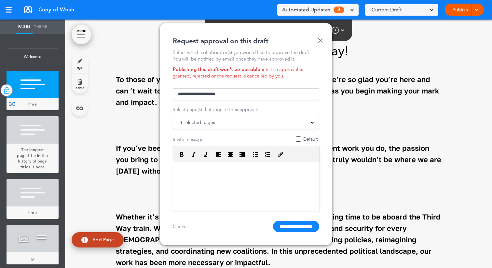
scroll to position [0, 0]
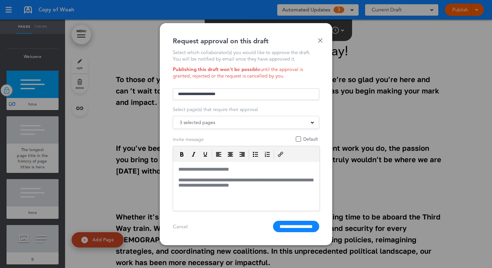
click at [232, 127] on div "3 selected pages hme" at bounding box center [246, 122] width 147 height 13
click at [241, 121] on div "3 selected pages" at bounding box center [246, 122] width 146 height 7
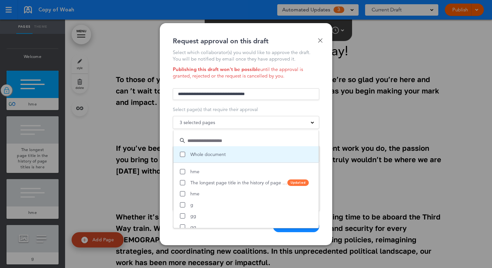
click at [183, 154] on span at bounding box center [182, 154] width 5 height 5
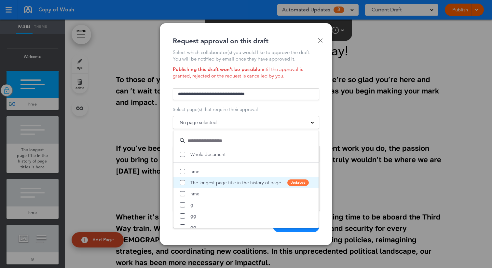
click at [182, 180] on li "The longest page title in the history of page titles is here Updated" at bounding box center [246, 182] width 145 height 11
click at [183, 182] on span at bounding box center [182, 182] width 5 height 5
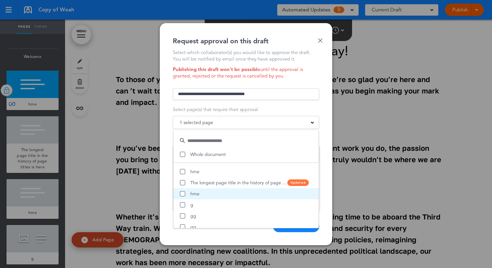
click at [183, 194] on span at bounding box center [182, 193] width 5 height 5
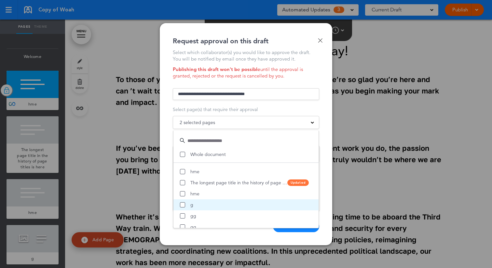
click at [183, 207] on span at bounding box center [182, 204] width 5 height 5
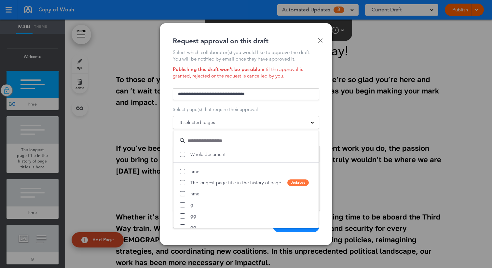
click at [240, 104] on form "Design Team design@serindlabs.com Judith+2 judith+6@airmason.com Judith+11 judi…" at bounding box center [246, 160] width 147 height 146
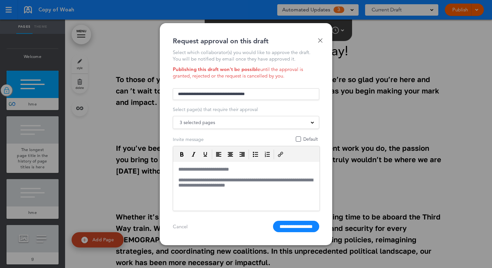
click at [242, 91] on input "text" at bounding box center [246, 94] width 147 height 12
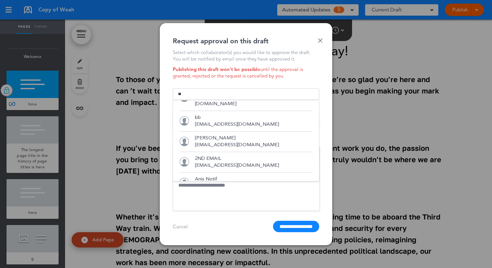
scroll to position [35, 0]
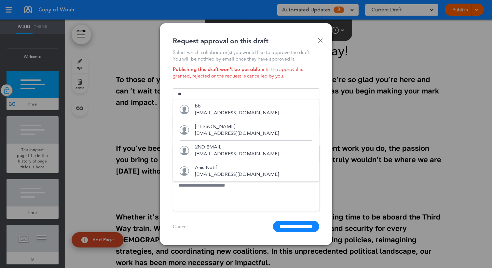
click at [230, 151] on p "anis+123@airmason.com" at bounding box center [237, 154] width 84 height 7
type input "**********"
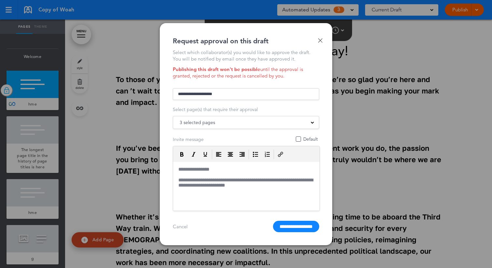
click at [252, 183] on p "**********" at bounding box center [246, 183] width 141 height 12
click at [288, 223] on input "**********" at bounding box center [296, 226] width 46 height 11
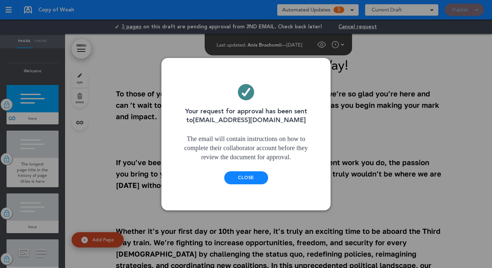
click at [248, 175] on div "Close" at bounding box center [246, 177] width 44 height 13
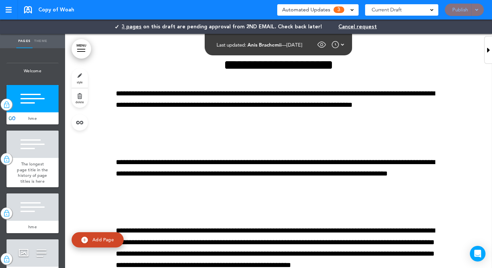
click at [489, 49] on icon at bounding box center [489, 50] width 3 height 8
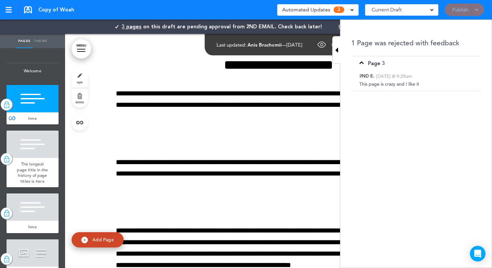
click at [337, 50] on icon at bounding box center [336, 50] width 3 height 8
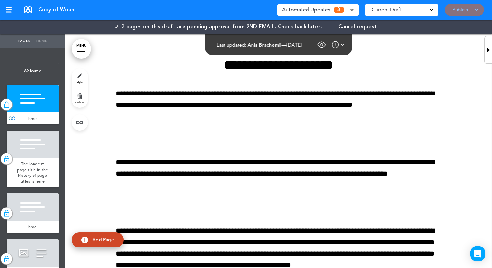
click at [345, 45] on img at bounding box center [342, 45] width 3 height 8
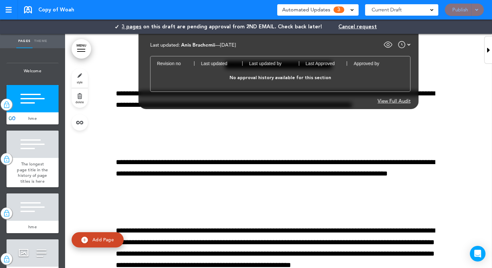
click at [400, 101] on div "View Full Audit" at bounding box center [394, 100] width 33 height 5
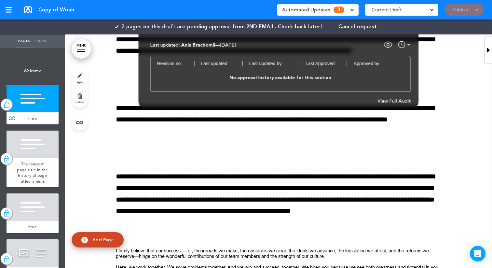
scroll to position [93, 0]
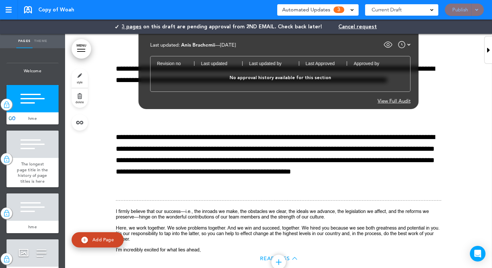
click at [388, 101] on div "View Full Audit" at bounding box center [394, 100] width 33 height 5
click at [394, 100] on div "View Full Audit" at bounding box center [394, 100] width 33 height 5
